Goal: Transaction & Acquisition: Purchase product/service

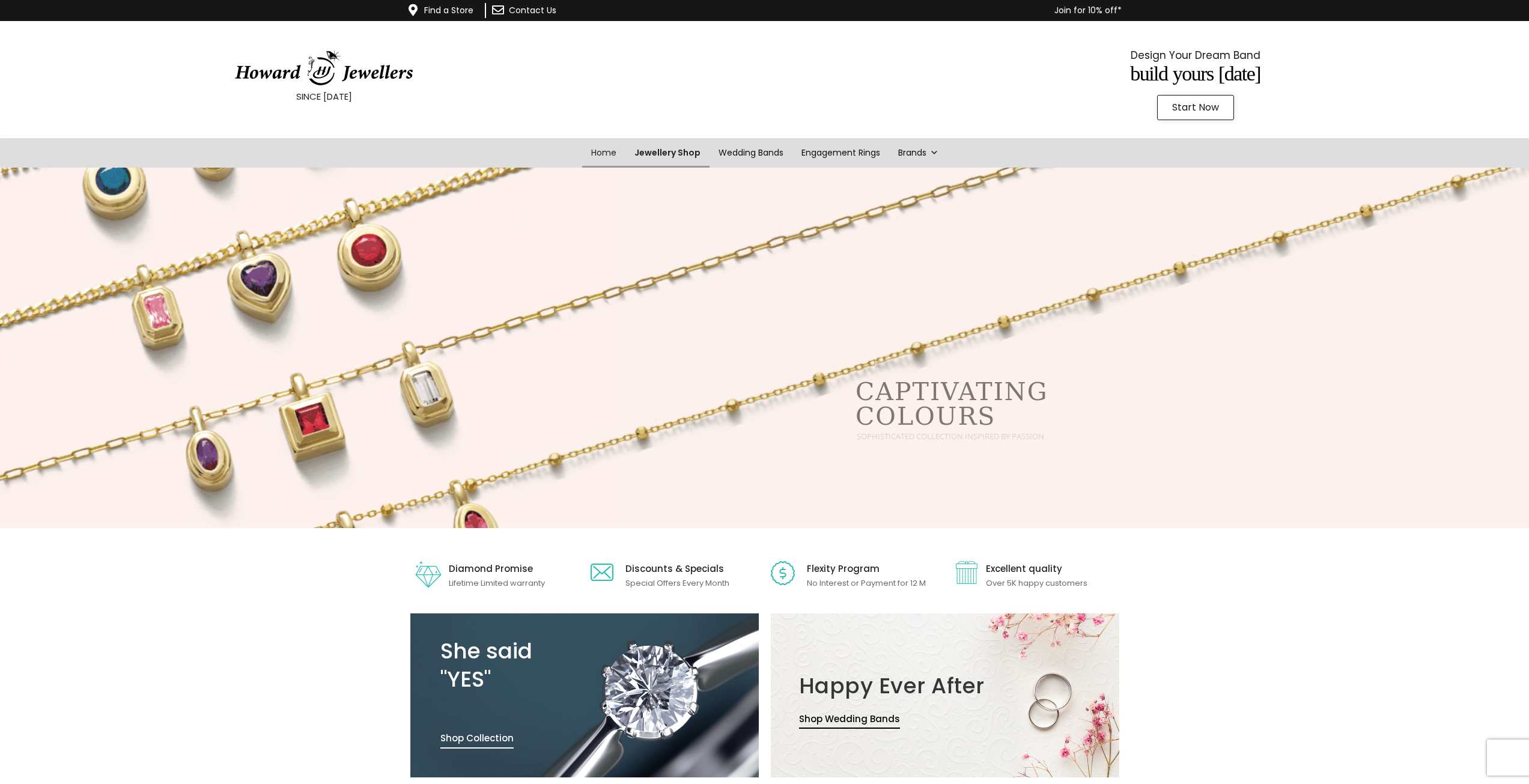
click at [671, 154] on link "Jewellery Shop" at bounding box center [667, 152] width 84 height 29
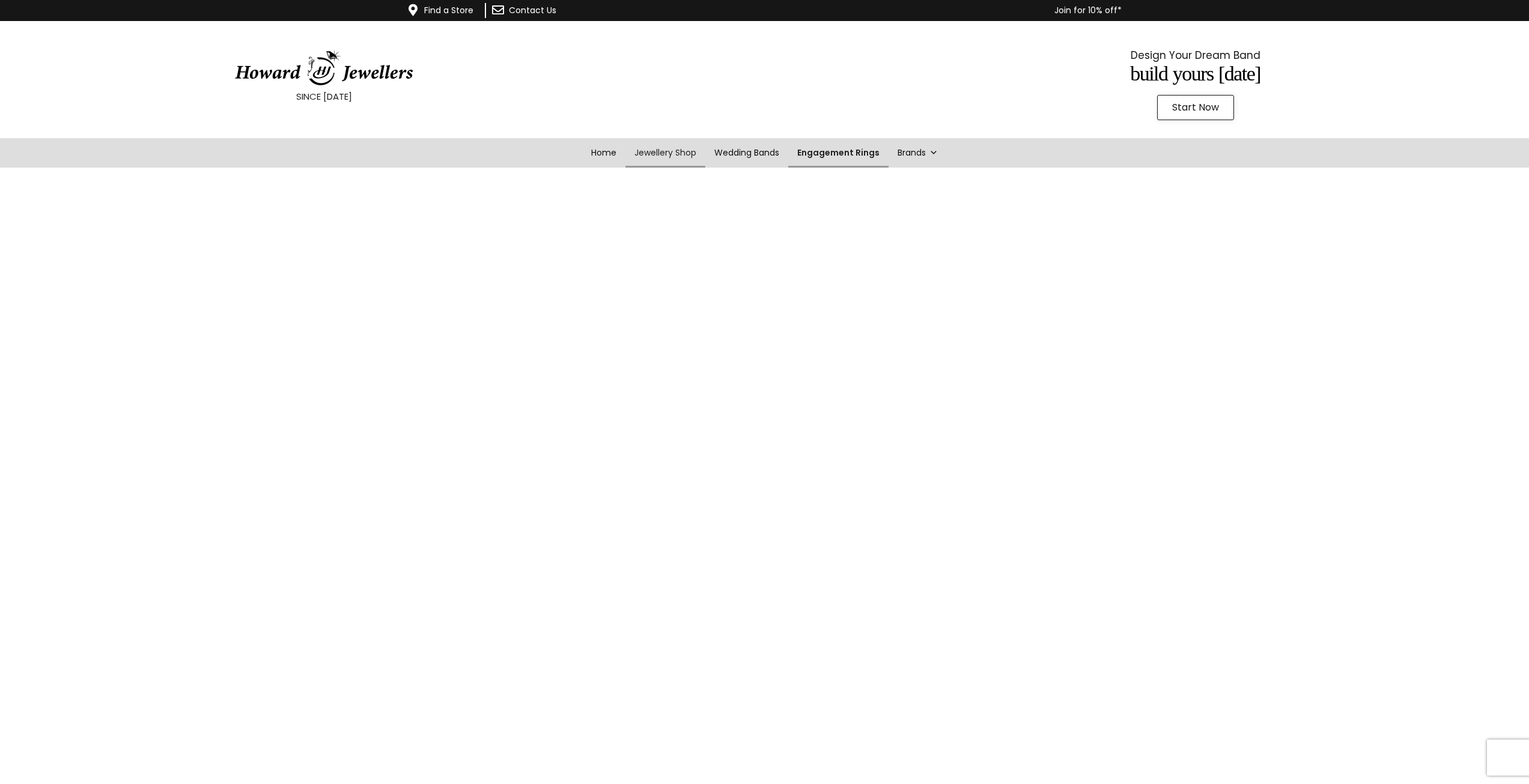
click at [822, 155] on link "Engagement Rings" at bounding box center [838, 152] width 101 height 29
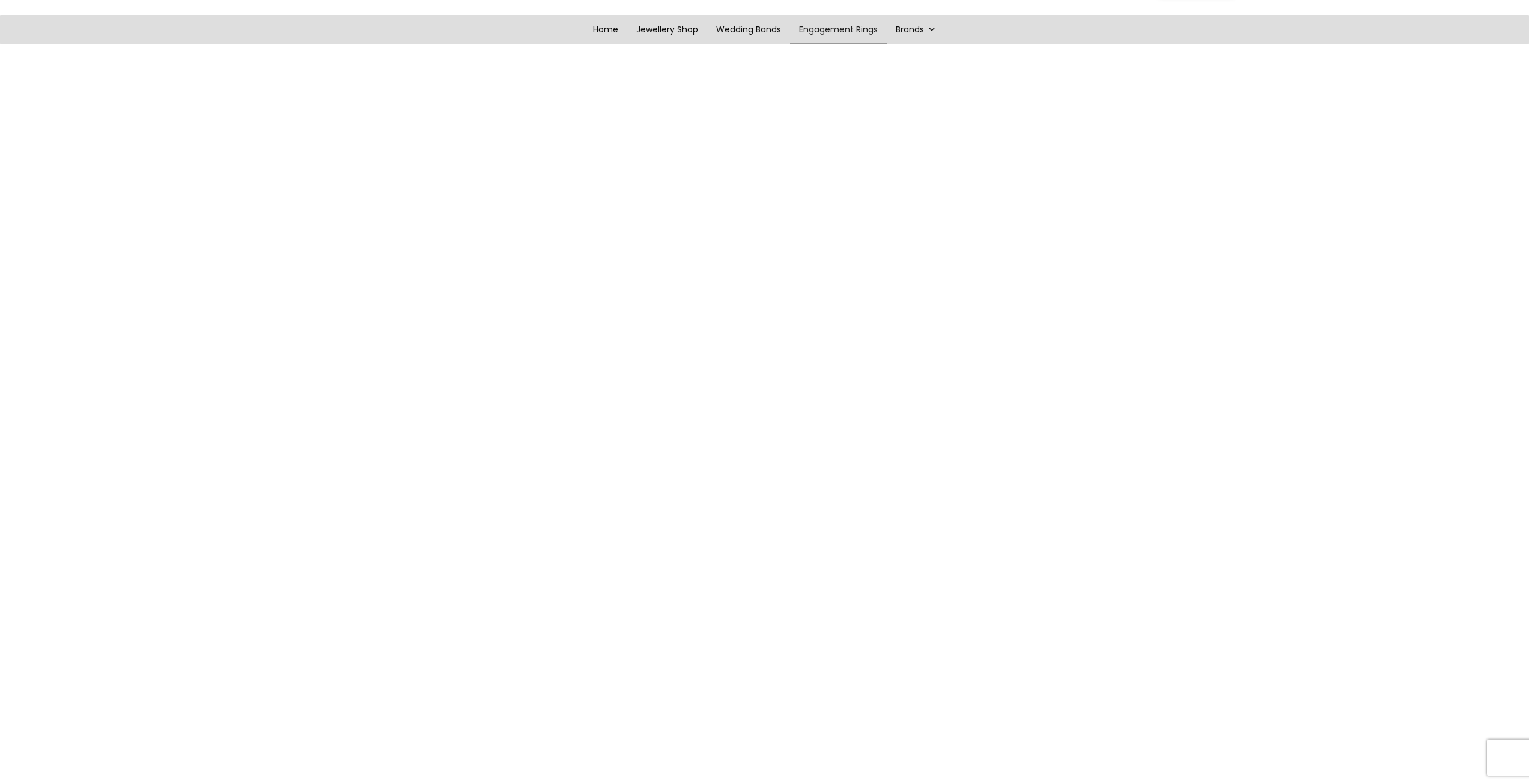
scroll to position [173, 0]
